Goal: Check status

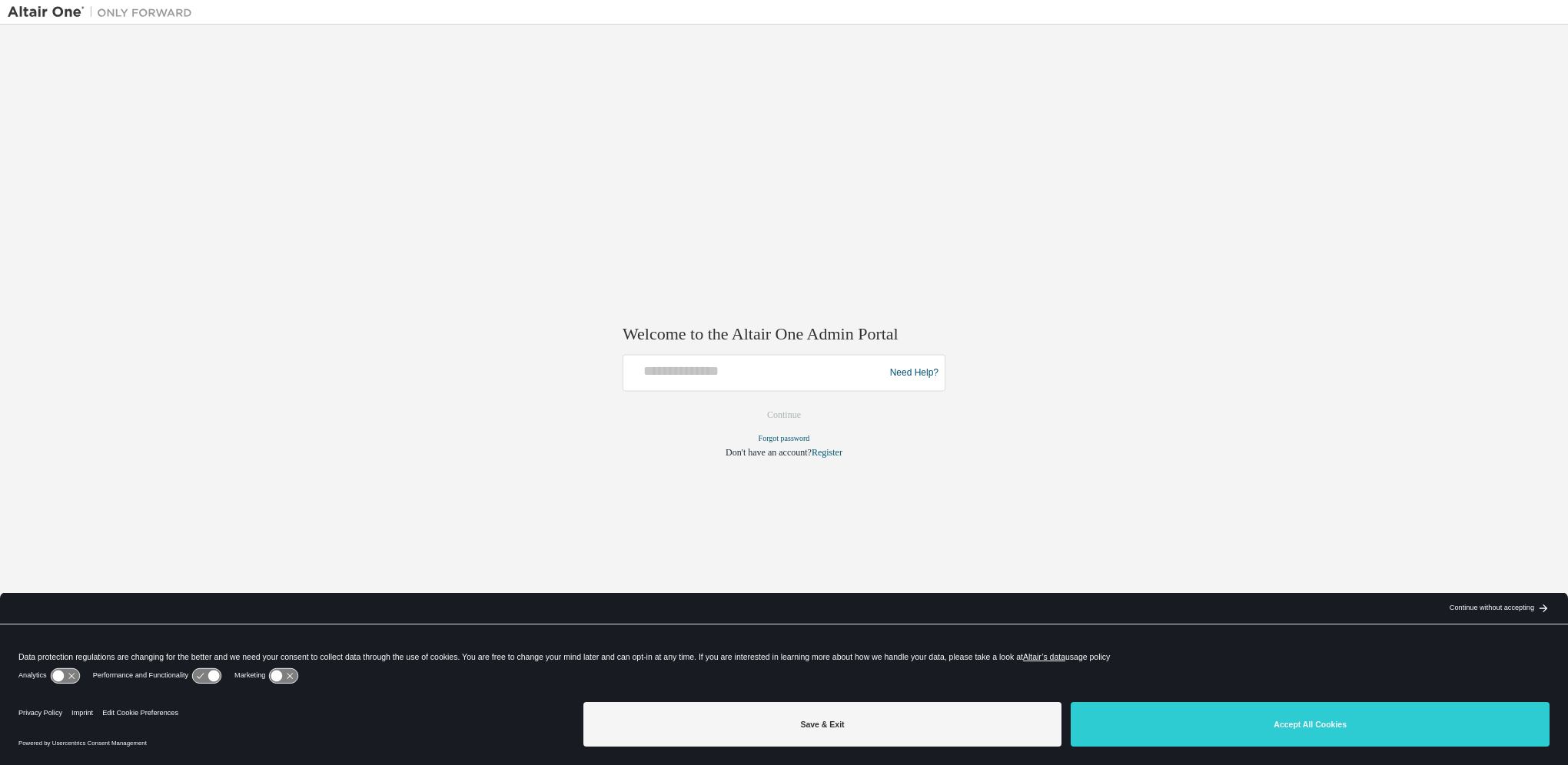
click at [767, 387] on div at bounding box center [755, 373] width 253 height 29
click at [765, 379] on input "text" at bounding box center [755, 370] width 253 height 22
type input "**********"
click at [809, 418] on button "Continue" at bounding box center [784, 415] width 66 height 23
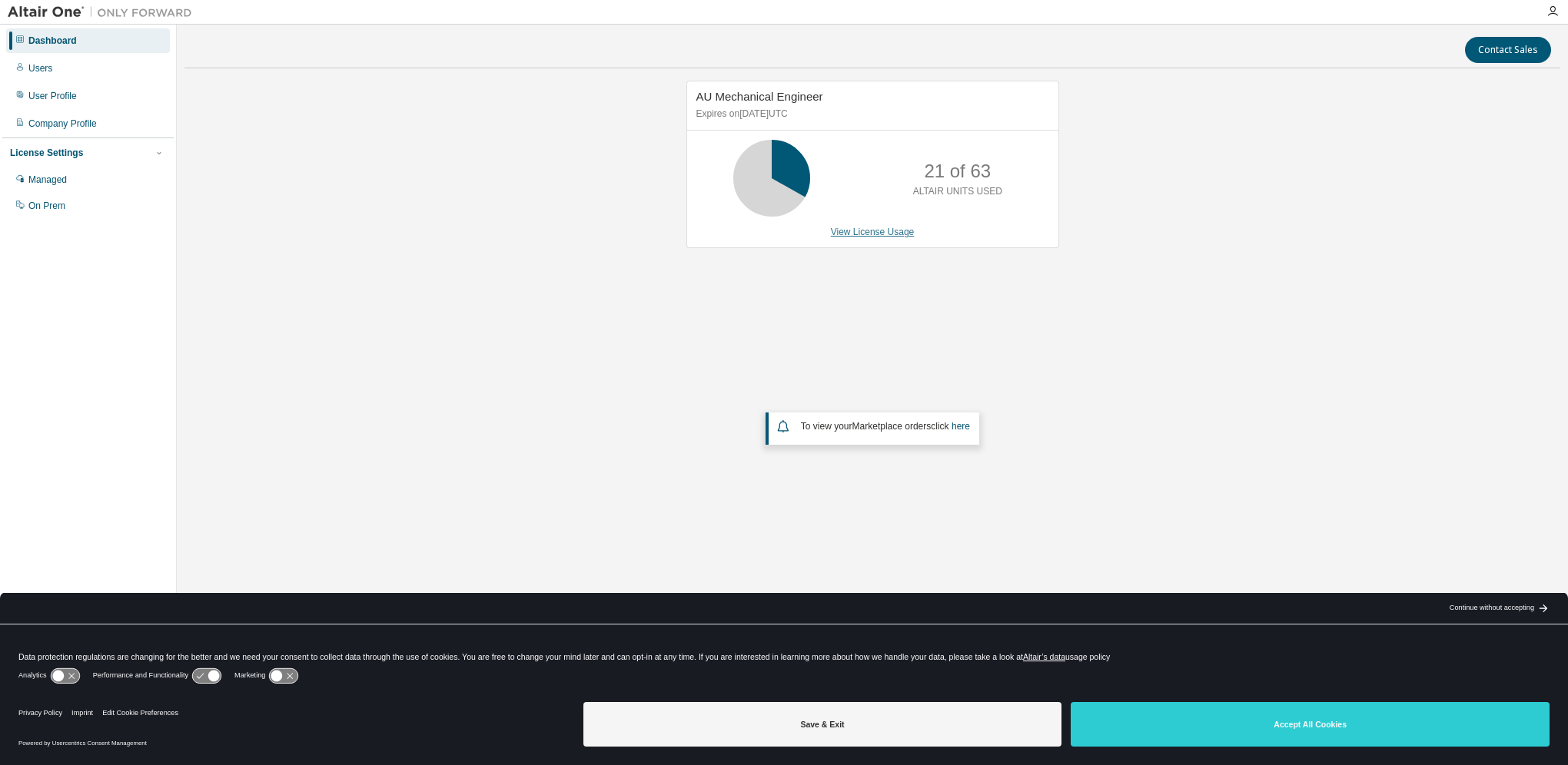
click at [862, 229] on link "View License Usage" at bounding box center [872, 232] width 84 height 11
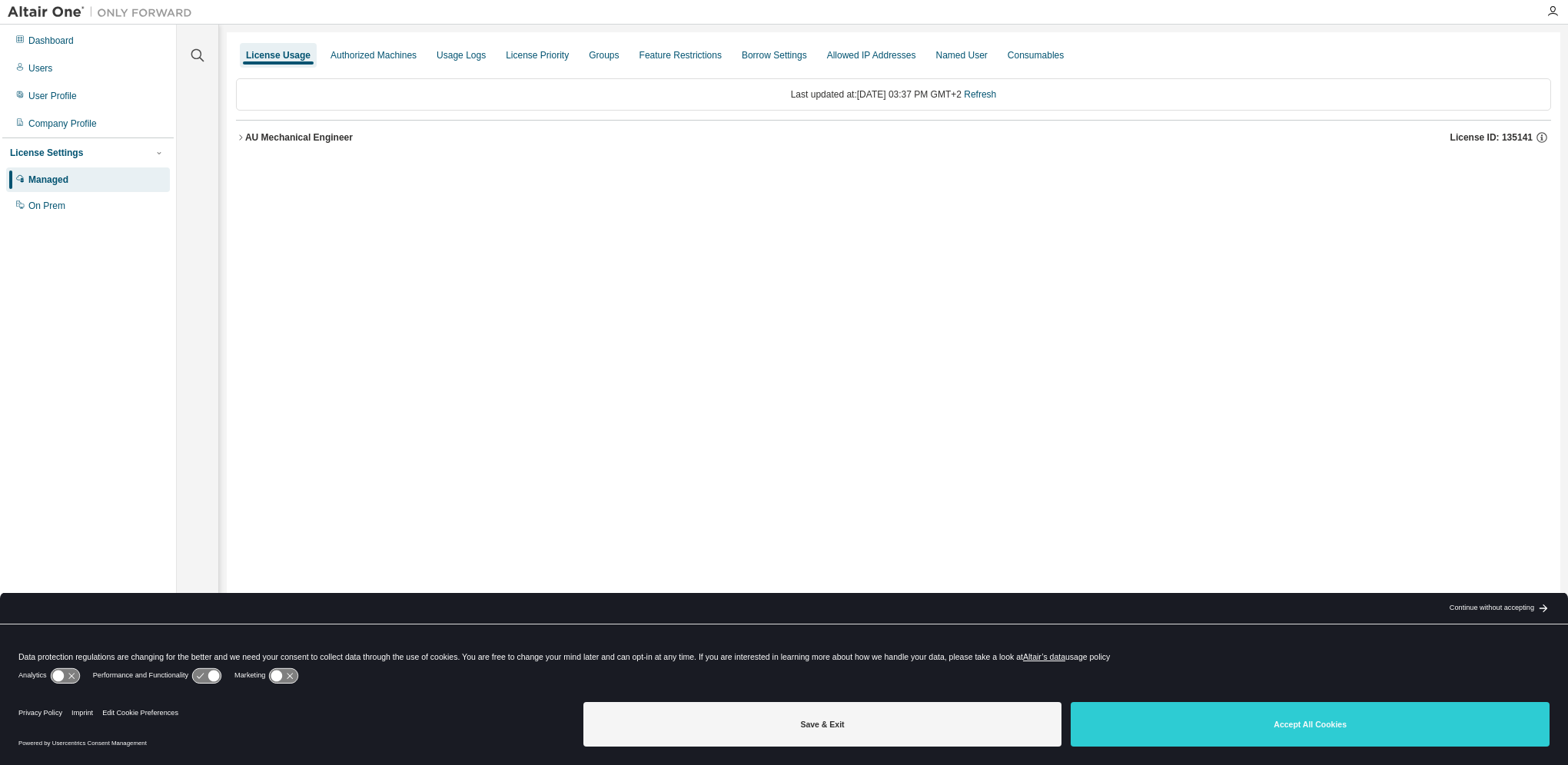
click at [240, 129] on button "AU Mechanical Engineer License ID: 135141" at bounding box center [893, 138] width 1315 height 34
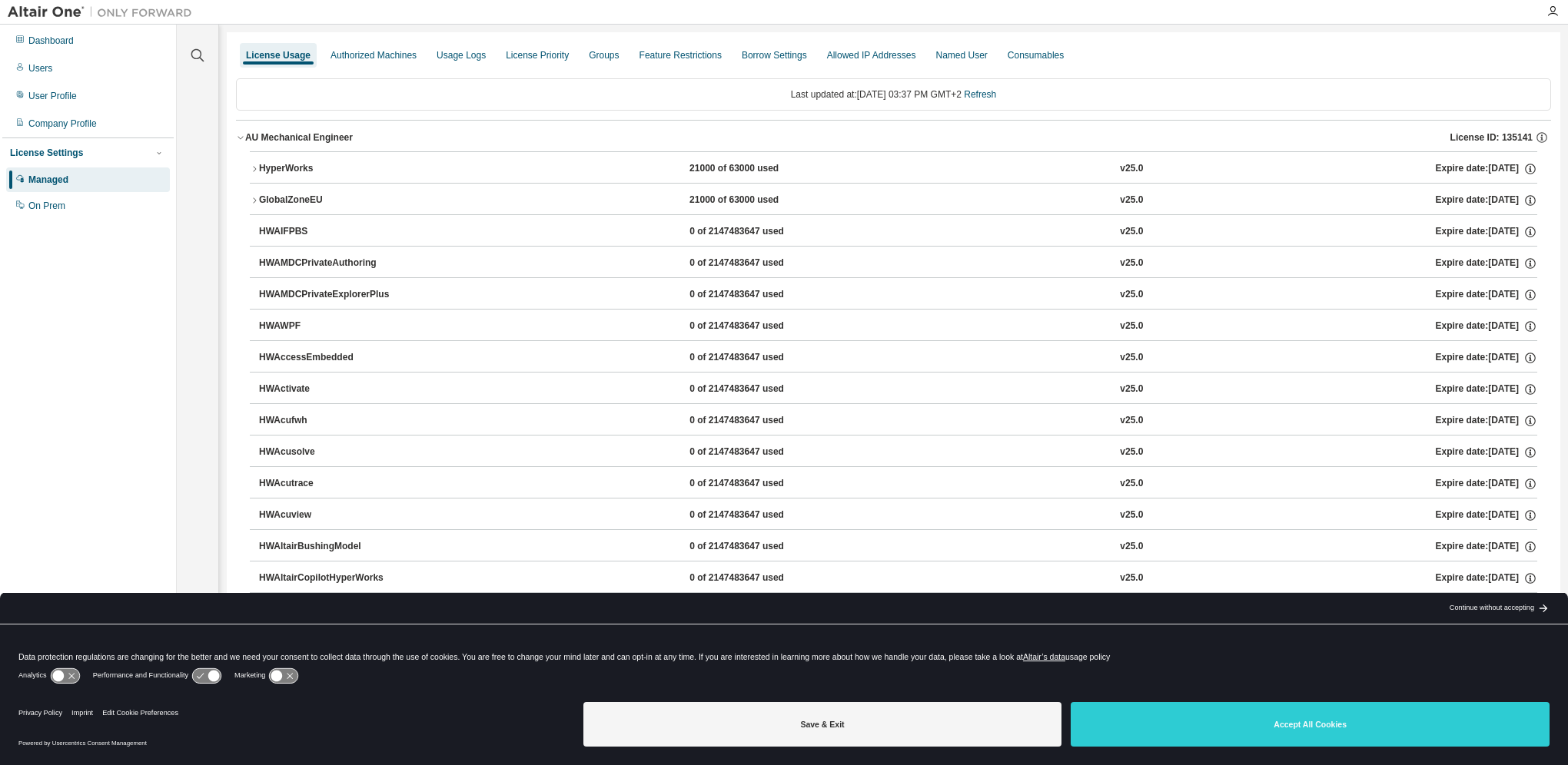
click at [252, 159] on button "HyperWorks 21000 of 63000 used v25.0 Expire date: 2025-12-15" at bounding box center [893, 169] width 1287 height 34
